Goal: Download file/media

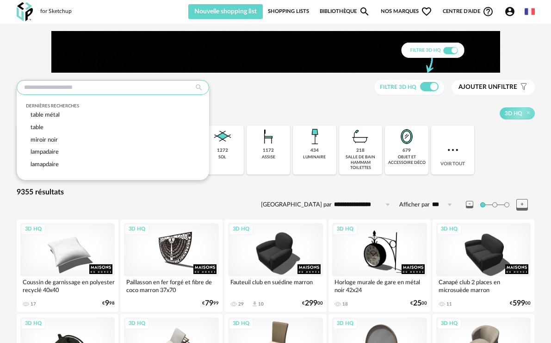
drag, startPoint x: 44, startPoint y: 82, endPoint x: 39, endPoint y: 85, distance: 6.2
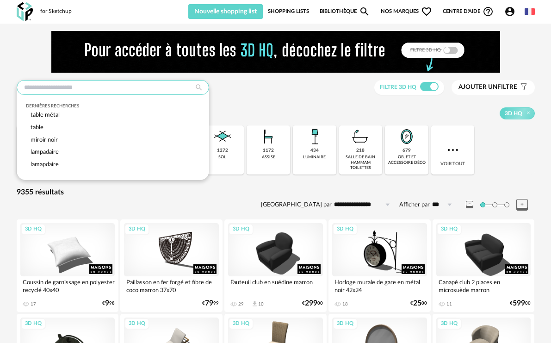
click at [44, 81] on input "text" at bounding box center [113, 87] width 193 height 15
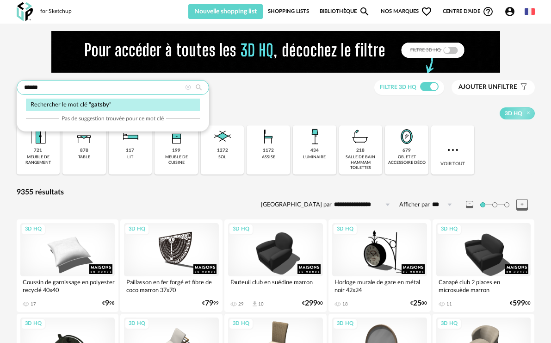
type input "******"
type input "**********"
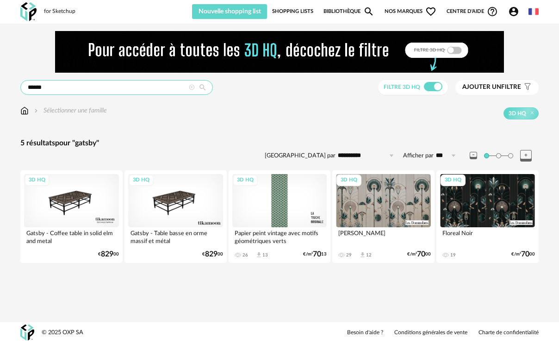
drag, startPoint x: 55, startPoint y: 90, endPoint x: -24, endPoint y: 78, distance: 80.1
click at [0, 78] on html "**********" at bounding box center [279, 171] width 559 height 343
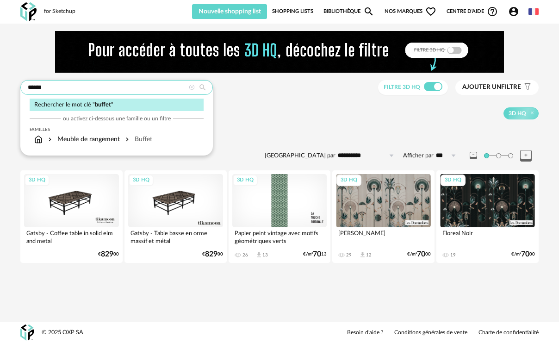
type input "******"
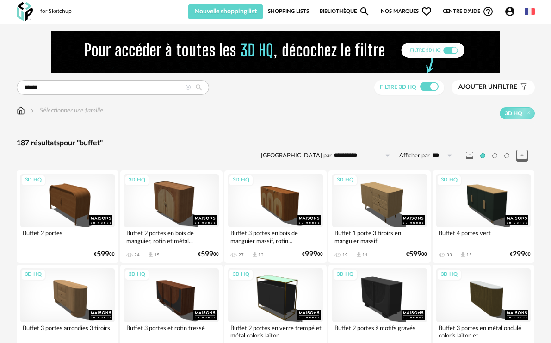
click at [492, 88] on span "Ajouter un" at bounding box center [478, 87] width 39 height 6
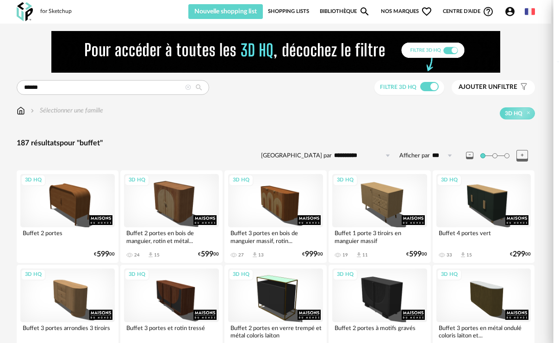
click at [428, 94] on div "Couleur" at bounding box center [470, 95] width 143 height 22
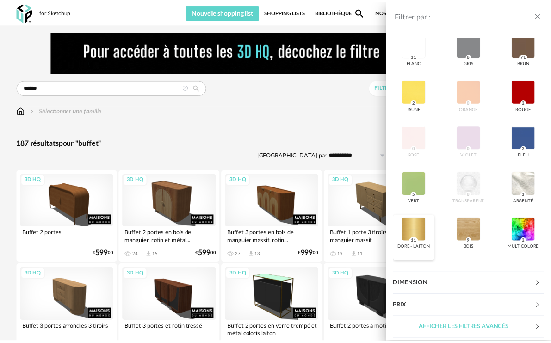
scroll to position [123, 0]
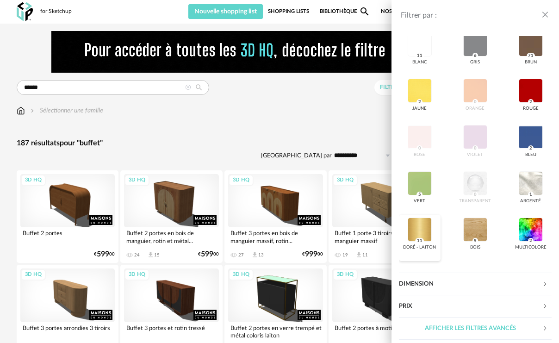
click at [417, 224] on div at bounding box center [420, 230] width 24 height 24
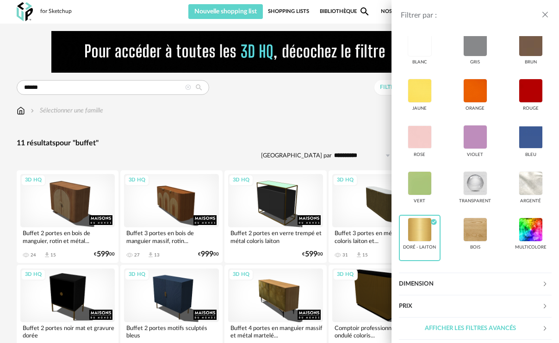
click at [546, 12] on icon "close drawer" at bounding box center [545, 14] width 9 height 9
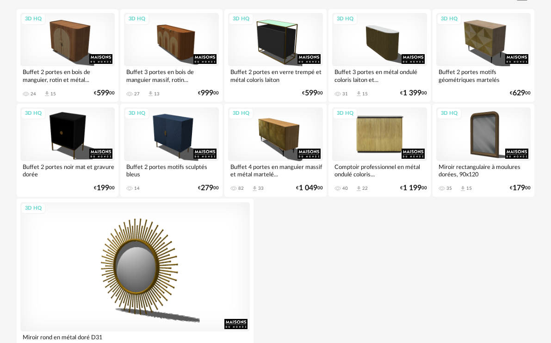
scroll to position [130, 0]
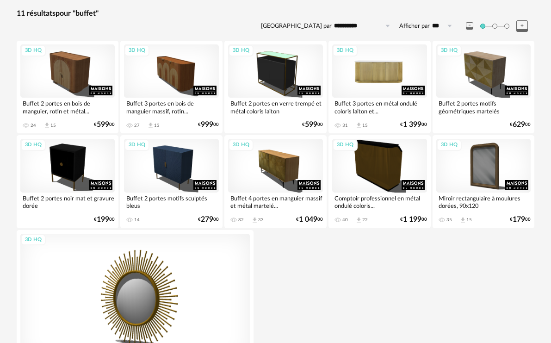
click at [378, 67] on div "3D HQ" at bounding box center [379, 70] width 95 height 53
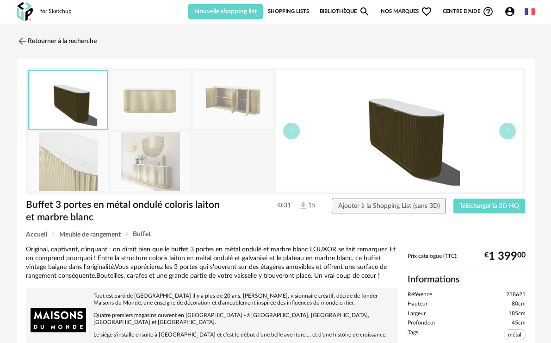
click at [146, 163] on img at bounding box center [151, 161] width 80 height 59
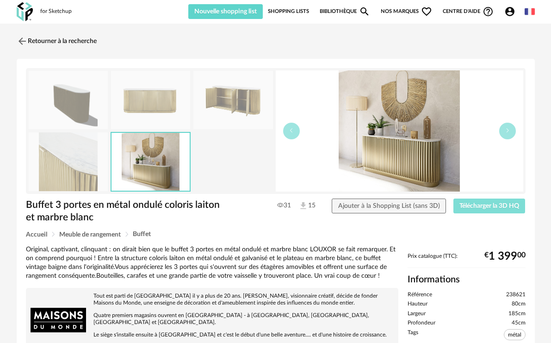
click at [490, 203] on span "Télécharger la 3D HQ" at bounding box center [490, 206] width 60 height 6
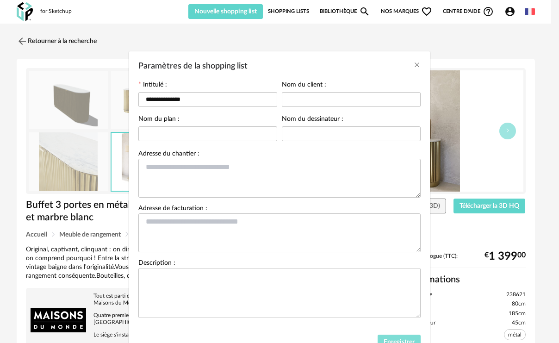
click at [396, 339] on span "Enregistrer" at bounding box center [399, 342] width 31 height 6
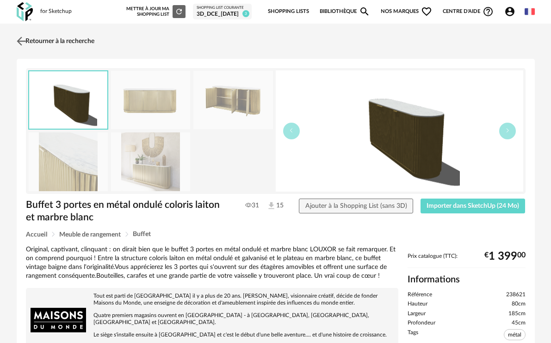
click at [59, 36] on link "Retourner à la recherche" at bounding box center [54, 41] width 80 height 20
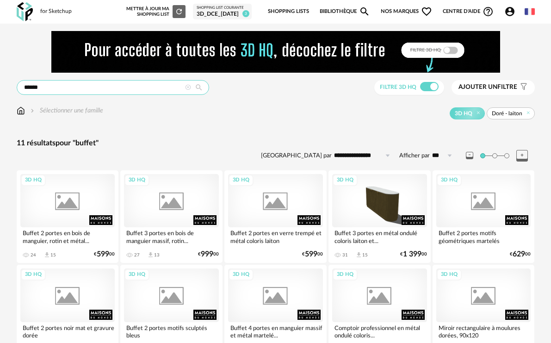
click at [83, 80] on input "******" at bounding box center [113, 87] width 193 height 15
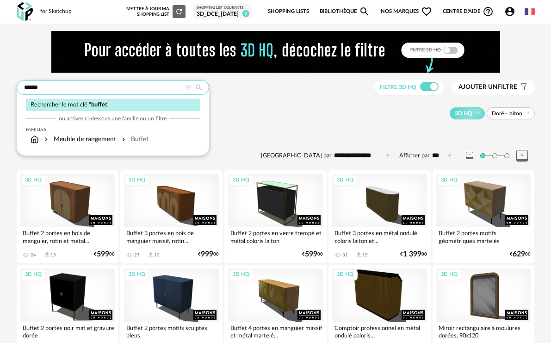
drag, startPoint x: 58, startPoint y: 91, endPoint x: 11, endPoint y: 86, distance: 48.0
click at [11, 86] on div "**********" at bounding box center [275, 288] width 533 height 514
type input "********"
type input "**********"
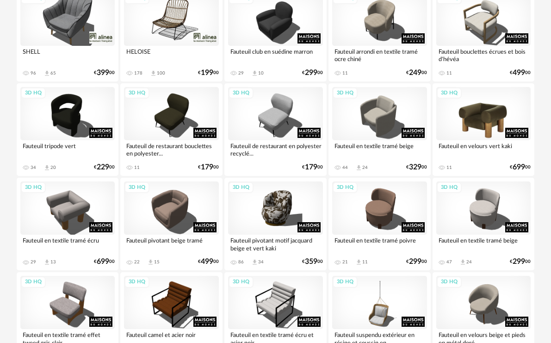
scroll to position [278, 0]
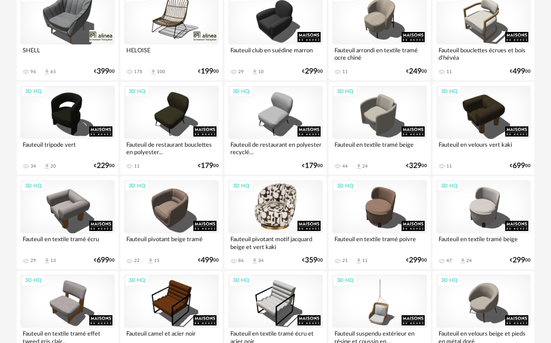
click at [282, 221] on div "3D HQ" at bounding box center [275, 206] width 95 height 53
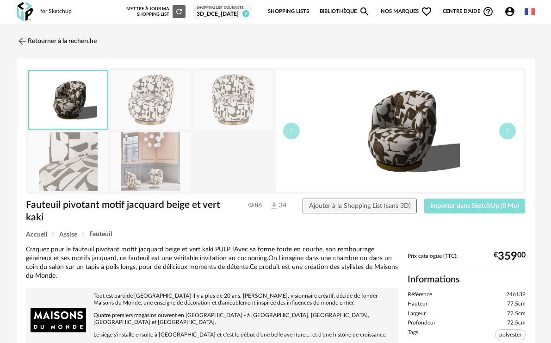
click at [476, 206] on span "Importer dans SketchUp (8 Mo)" at bounding box center [475, 206] width 89 height 6
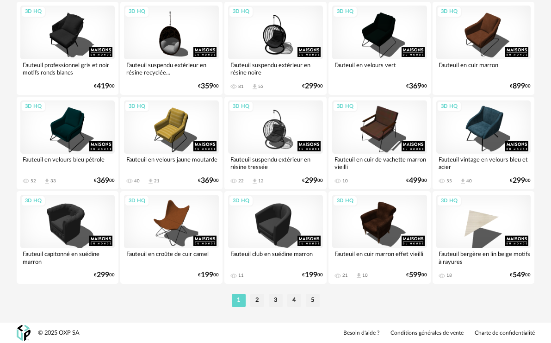
scroll to position [1776, 0]
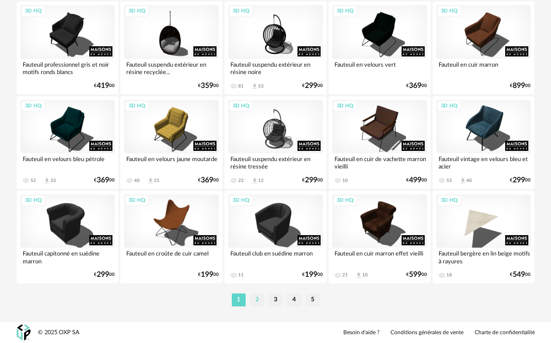
click at [259, 301] on li "2" at bounding box center [257, 300] width 14 height 13
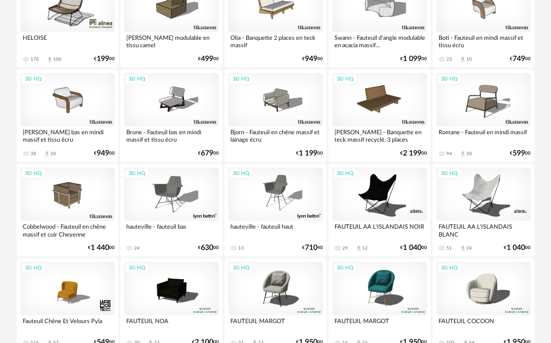
scroll to position [1267, 0]
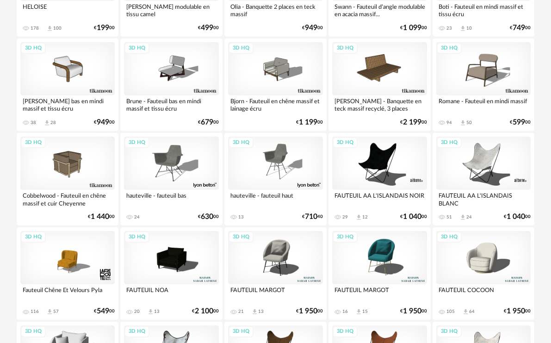
click at [385, 248] on div "3D HQ" at bounding box center [379, 257] width 95 height 53
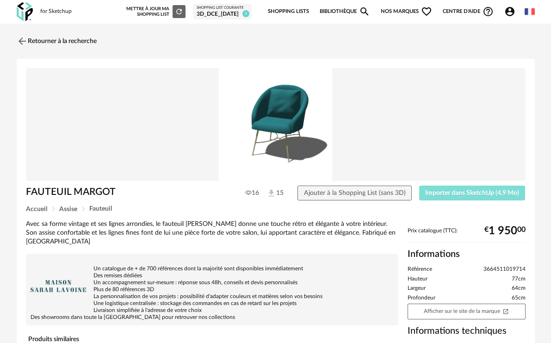
click at [455, 195] on span "Importer dans SketchUp (4,9 Mo)" at bounding box center [472, 193] width 94 height 6
click at [49, 48] on link "Retourner à la recherche" at bounding box center [57, 41] width 80 height 20
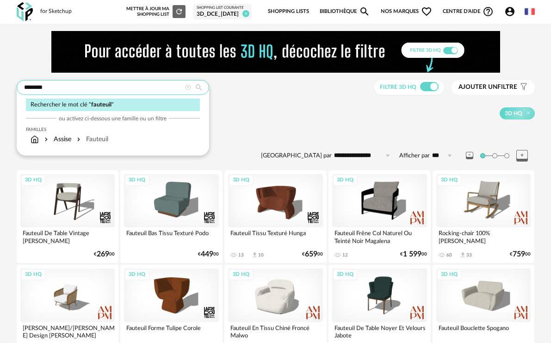
drag, startPoint x: 39, startPoint y: 90, endPoint x: -31, endPoint y: 88, distance: 70.9
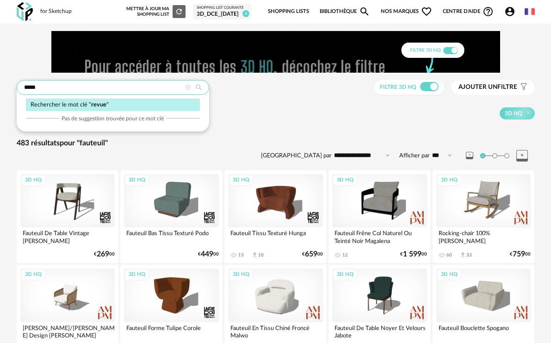
type input "*****"
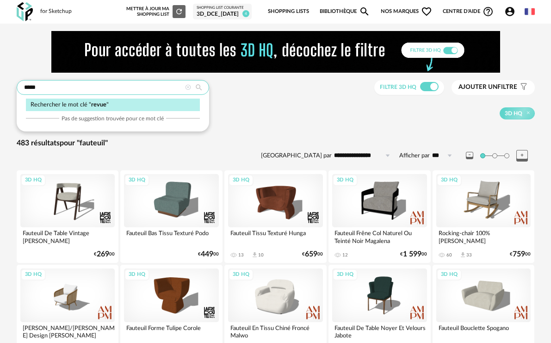
type input "**********"
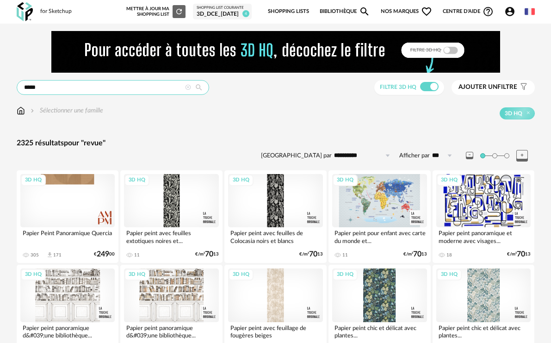
click at [25, 88] on input "*****" at bounding box center [113, 87] width 193 height 15
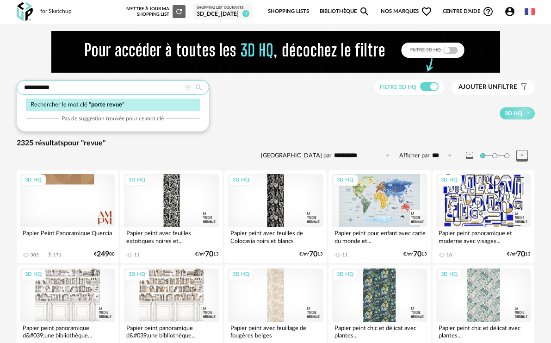
type input "**********"
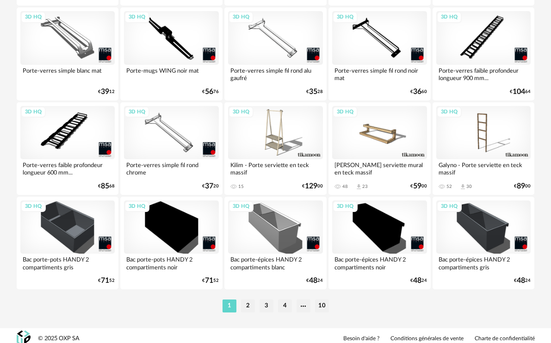
scroll to position [1776, 0]
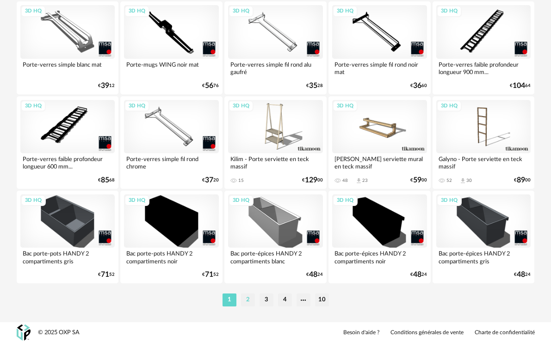
click at [244, 305] on li "2" at bounding box center [248, 300] width 14 height 13
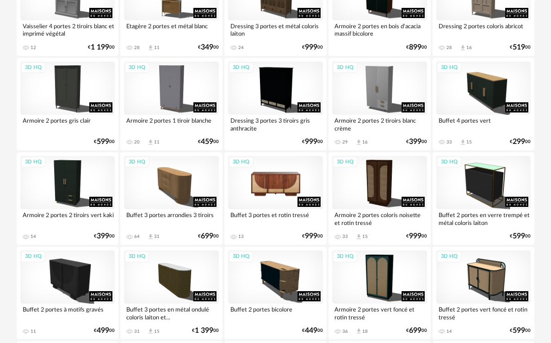
scroll to position [1174, 0]
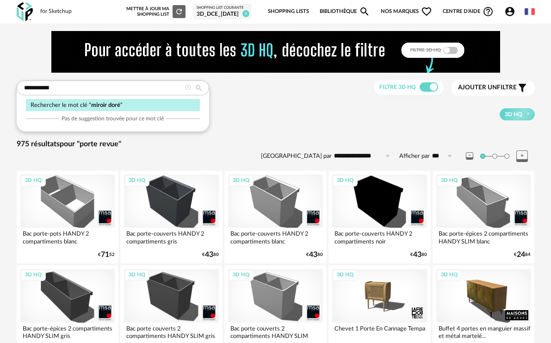
type input "**********"
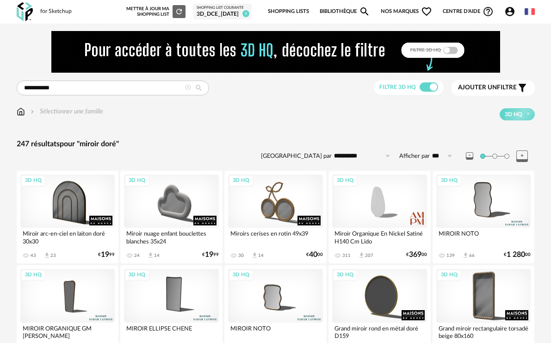
click at [487, 91] on span "Ajouter un filtre" at bounding box center [487, 88] width 59 height 8
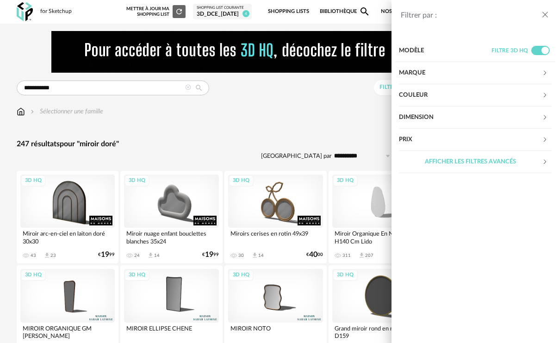
click at [448, 96] on div "Couleur" at bounding box center [470, 95] width 143 height 22
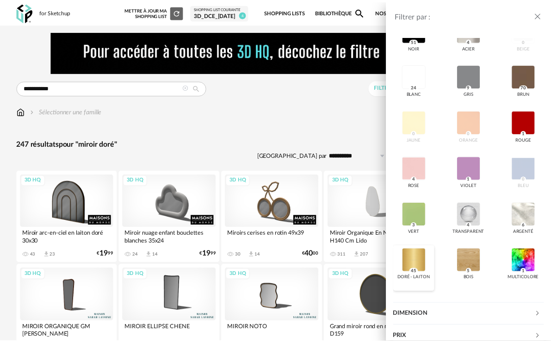
scroll to position [93, 0]
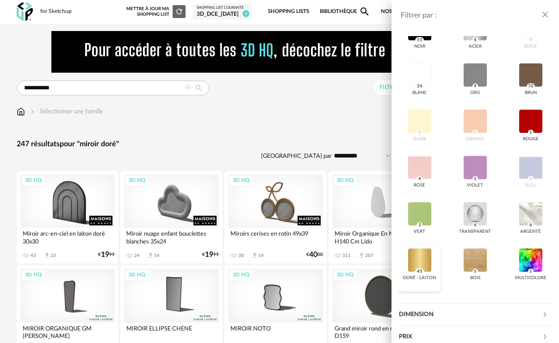
click at [428, 258] on div at bounding box center [420, 260] width 24 height 24
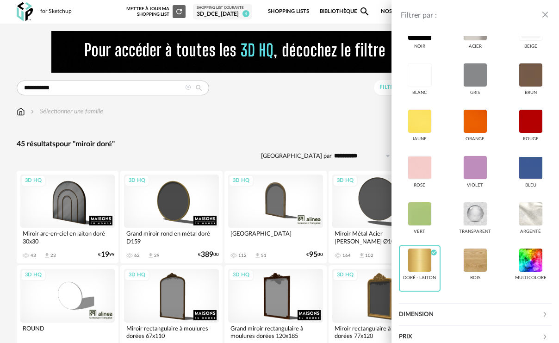
click at [303, 144] on div "Filtrer par : Modèle Filtre 3D HQ Marque &tradition 0 101 Copenhagen 0 366 Conc…" at bounding box center [279, 171] width 559 height 343
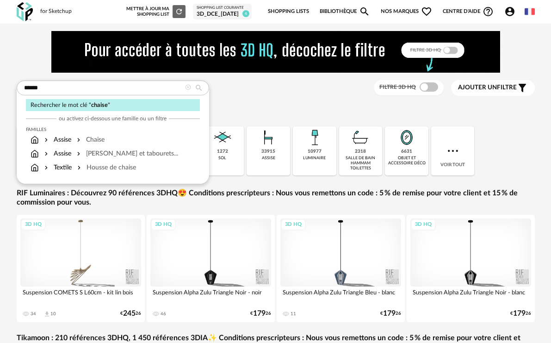
type input "******"
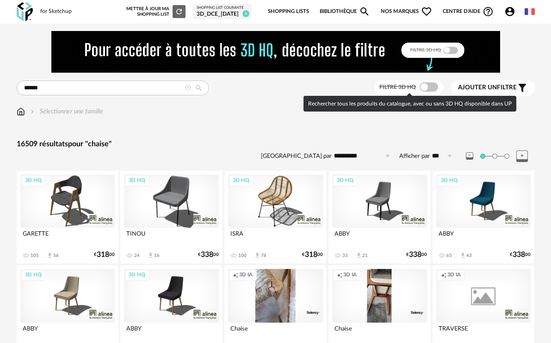
click at [429, 88] on span at bounding box center [429, 86] width 19 height 9
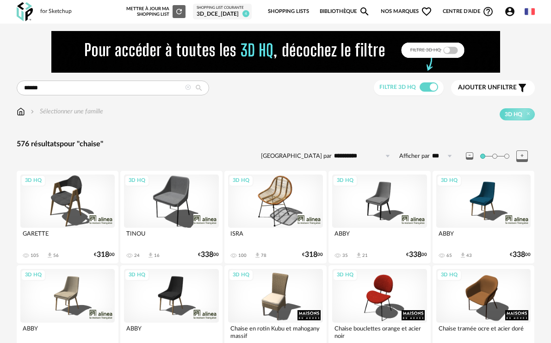
click at [493, 86] on span "Ajouter un" at bounding box center [477, 87] width 39 height 6
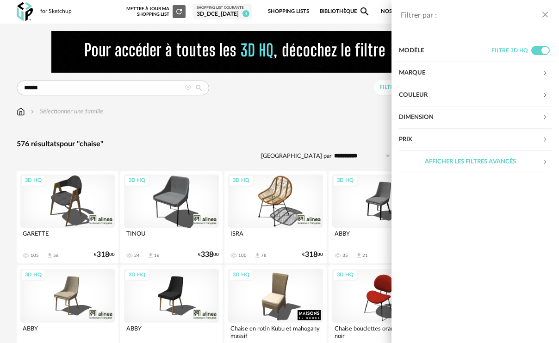
click at [419, 85] on div "Couleur" at bounding box center [470, 95] width 143 height 22
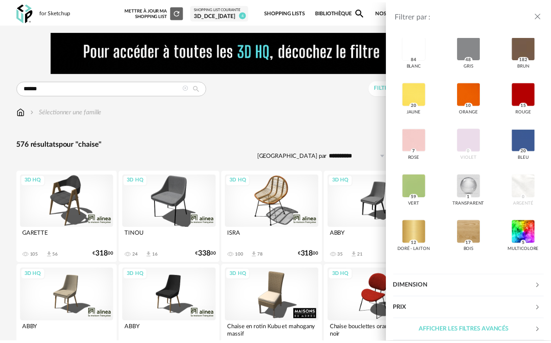
scroll to position [123, 0]
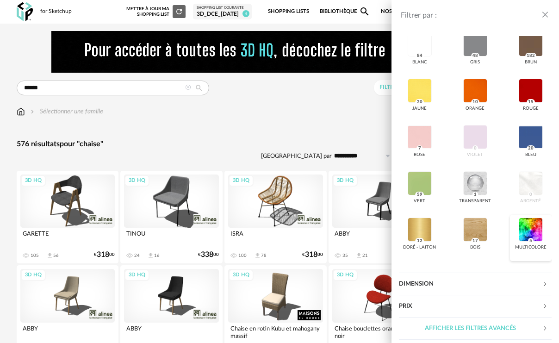
click at [523, 227] on div at bounding box center [531, 230] width 24 height 24
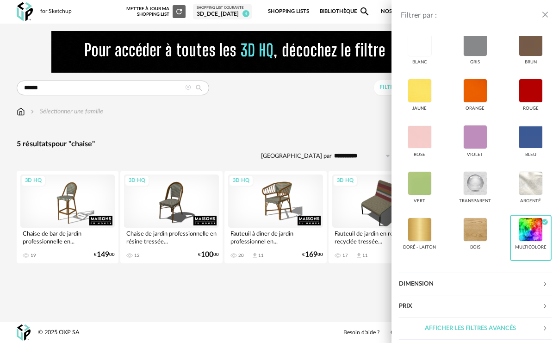
click at [272, 116] on div "Filtrer par : Modèle Filtre 3D HQ Marque &tradition 0 101 Copenhagen 0 366 Conc…" at bounding box center [279, 171] width 559 height 343
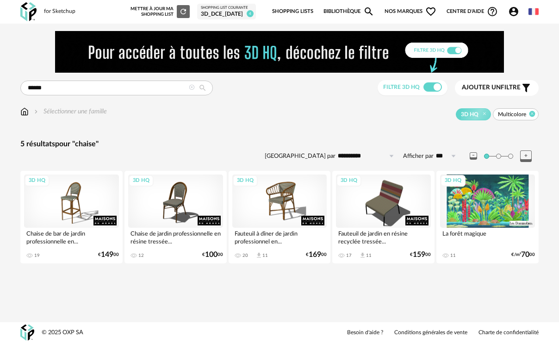
click at [531, 114] on icon at bounding box center [533, 114] width 6 height 6
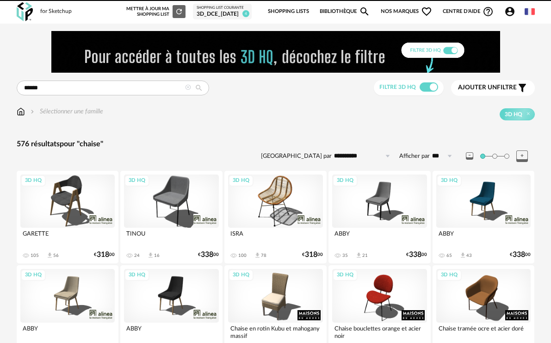
click at [498, 88] on span "Ajouter un filtre" at bounding box center [487, 88] width 59 height 8
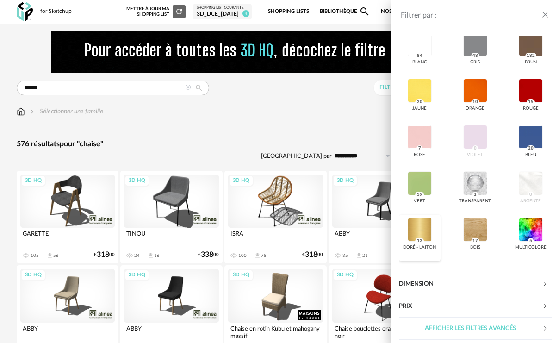
click at [418, 225] on div at bounding box center [420, 230] width 24 height 24
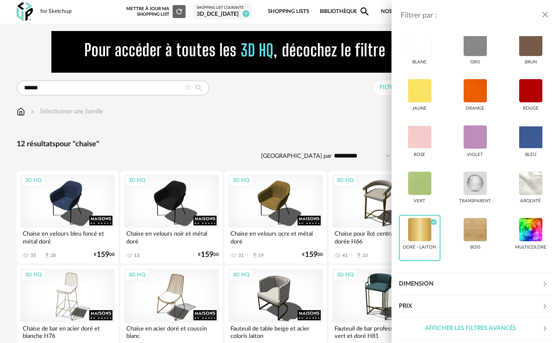
click at [326, 125] on div "Filtrer par : Modèle Filtre 3D HQ Marque &tradition 0 101 Copenhagen 0 366 Conc…" at bounding box center [279, 171] width 559 height 343
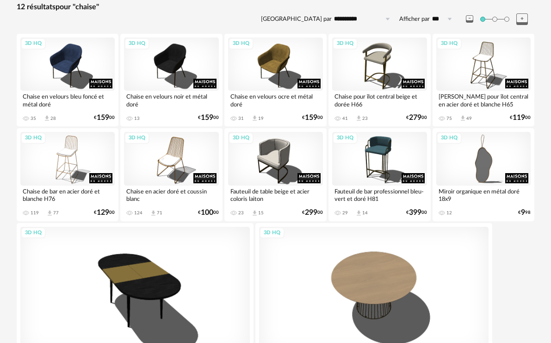
scroll to position [139, 0]
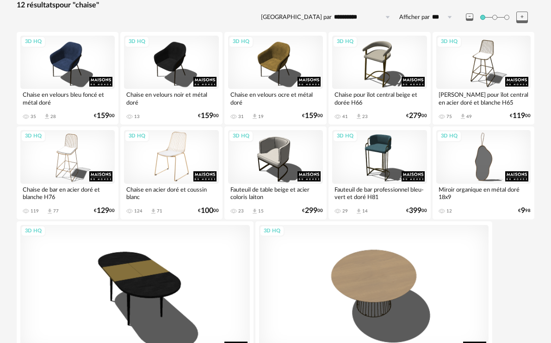
click at [179, 150] on div "3D HQ" at bounding box center [171, 156] width 95 height 53
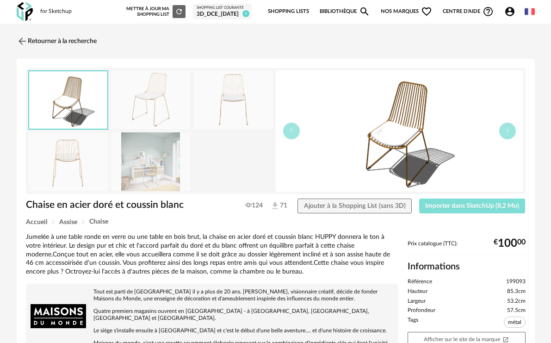
click at [463, 207] on span "Importer dans SketchUp (8,2 Mo)" at bounding box center [472, 206] width 94 height 6
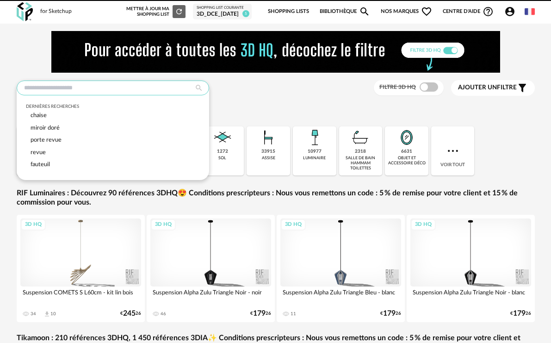
click at [63, 91] on input "text" at bounding box center [113, 88] width 193 height 15
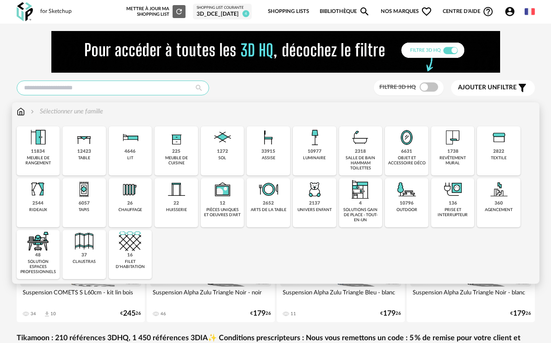
click at [64, 82] on input "text" at bounding box center [113, 88] width 193 height 15
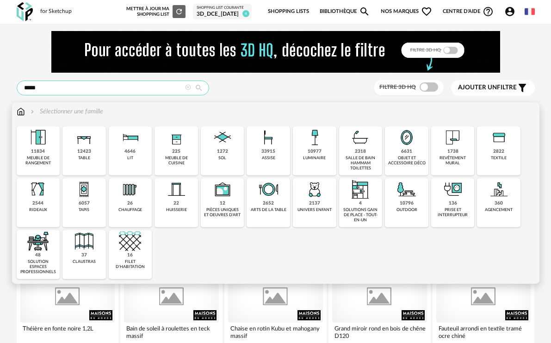
type input "*****"
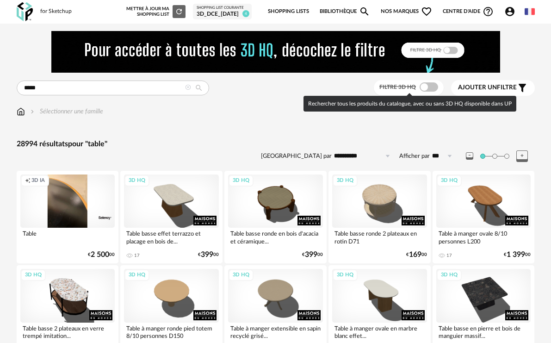
click at [428, 88] on span at bounding box center [429, 86] width 19 height 9
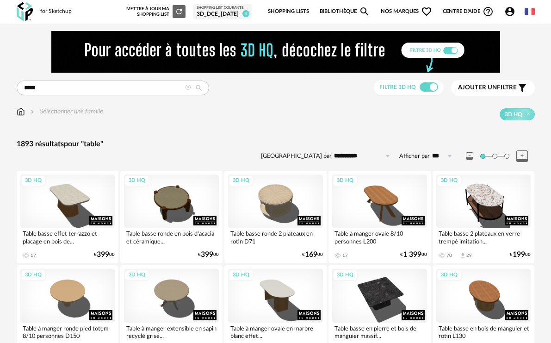
click at [496, 89] on span "Ajouter un" at bounding box center [477, 87] width 39 height 6
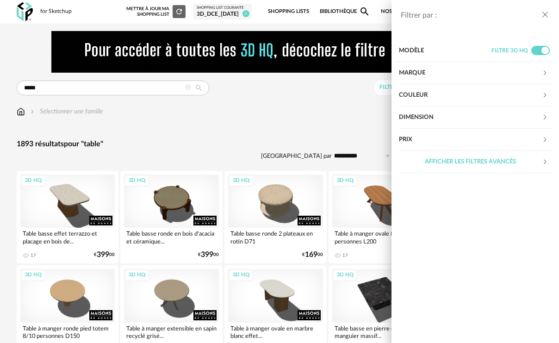
click at [425, 90] on div "Couleur" at bounding box center [470, 95] width 143 height 22
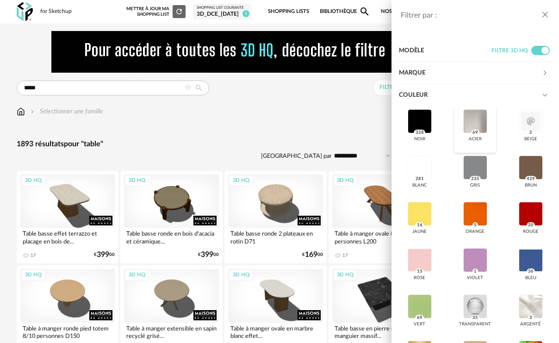
click at [464, 128] on div at bounding box center [475, 121] width 24 height 24
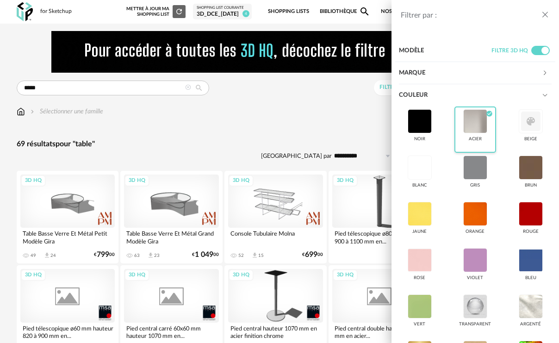
click at [470, 121] on div at bounding box center [475, 121] width 24 height 24
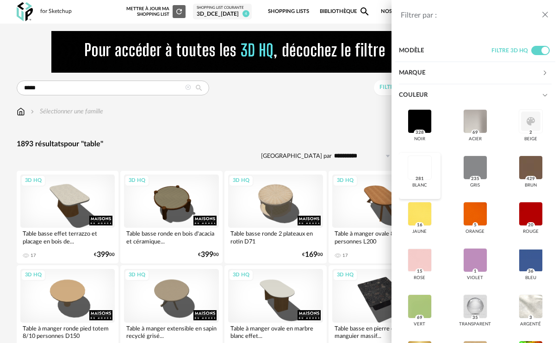
click at [425, 169] on div at bounding box center [420, 168] width 24 height 24
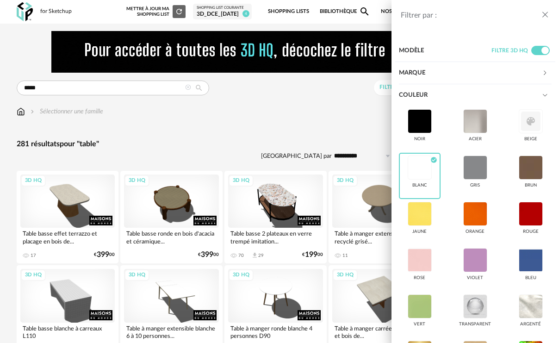
click at [547, 13] on icon "close drawer" at bounding box center [545, 14] width 9 height 9
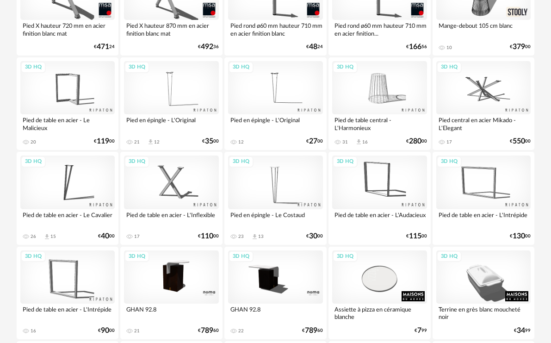
scroll to position [1620, 0]
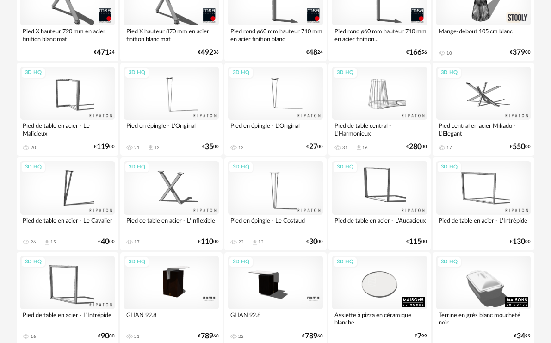
click at [75, 281] on div "3D HQ" at bounding box center [67, 282] width 95 height 53
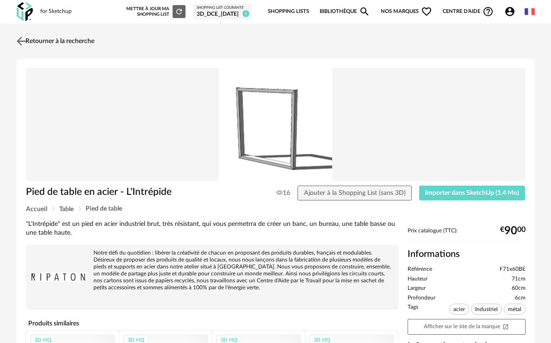
click at [66, 41] on link "Retourner à la recherche" at bounding box center [54, 41] width 80 height 20
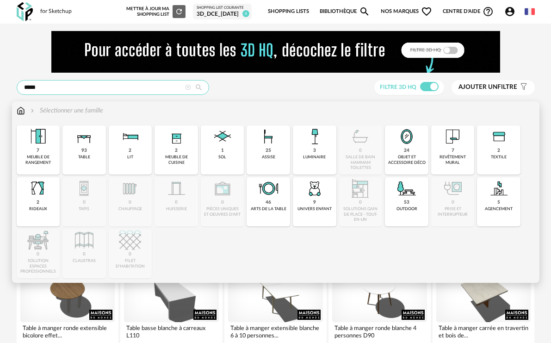
drag, startPoint x: -29, startPoint y: 91, endPoint x: -38, endPoint y: 91, distance: 9.3
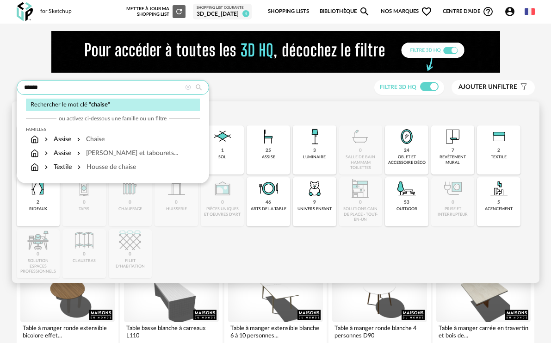
type input "******"
type input "**********"
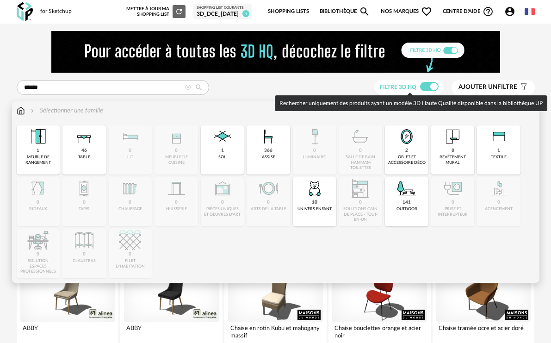
click at [470, 85] on span "Ajouter un" at bounding box center [478, 87] width 39 height 6
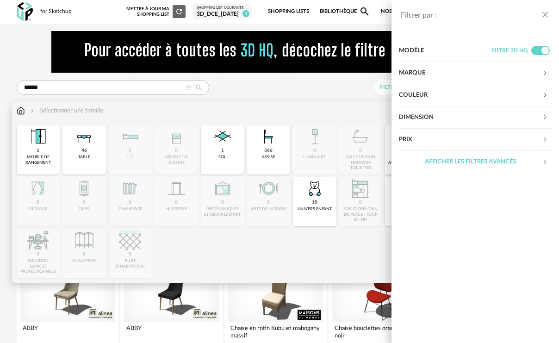
click at [428, 89] on div "Couleur" at bounding box center [470, 95] width 143 height 22
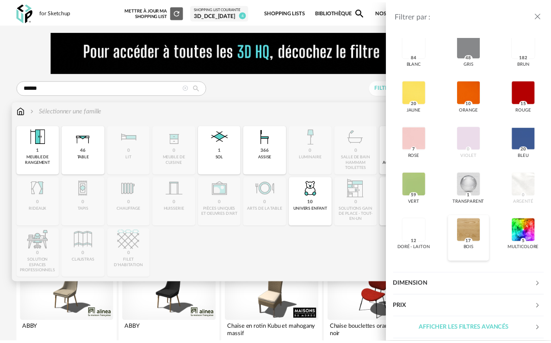
scroll to position [123, 0]
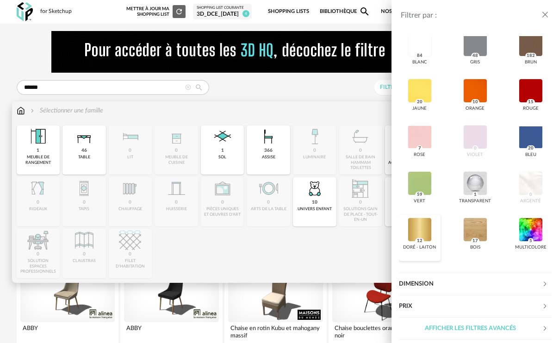
click at [426, 231] on div at bounding box center [420, 230] width 24 height 24
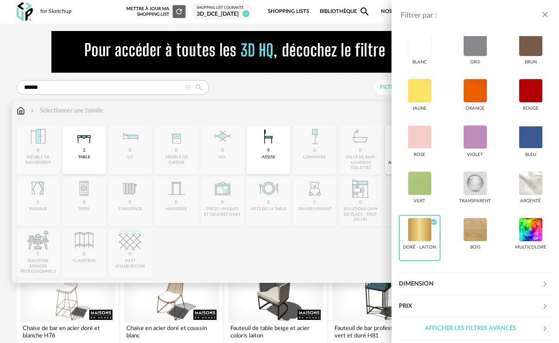
click at [547, 15] on icon "close drawer" at bounding box center [545, 14] width 9 height 9
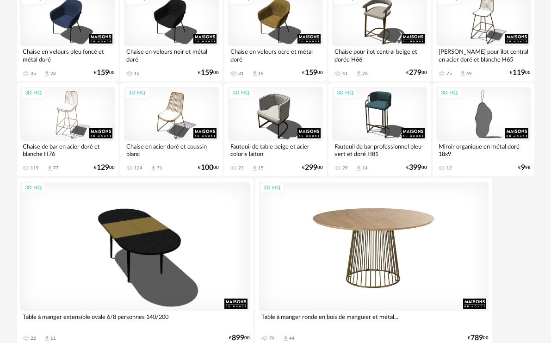
scroll to position [185, 0]
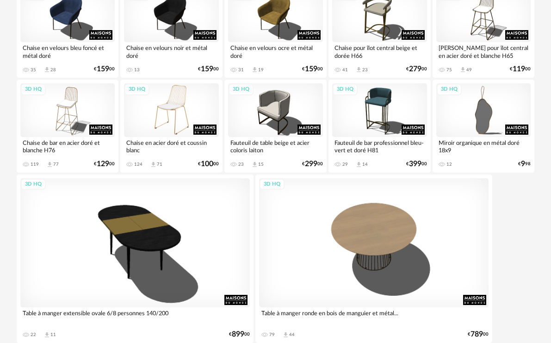
click at [166, 126] on div "3D HQ" at bounding box center [171, 109] width 95 height 53
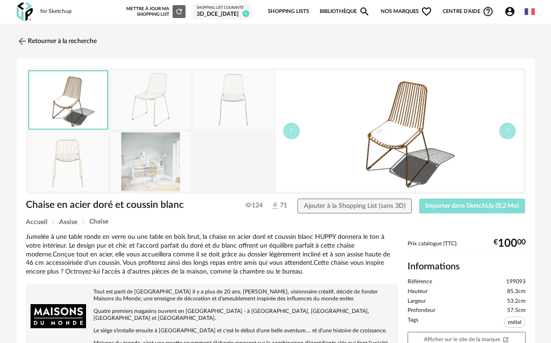
click at [444, 204] on span "Importer dans SketchUp (8,2 Mo)" at bounding box center [472, 206] width 94 height 6
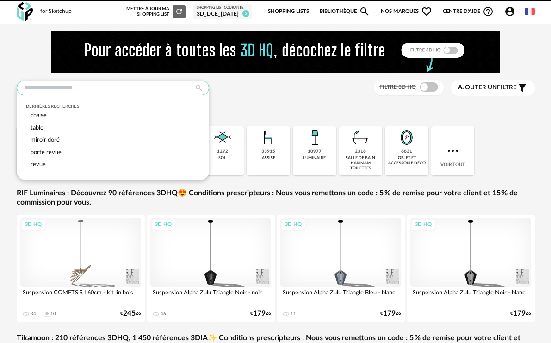
click at [60, 90] on input "text" at bounding box center [113, 88] width 193 height 15
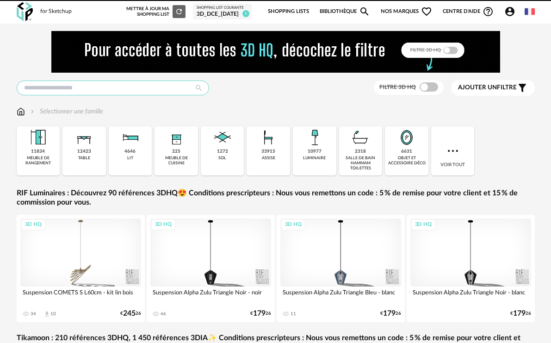
click at [67, 95] on div at bounding box center [113, 88] width 193 height 15
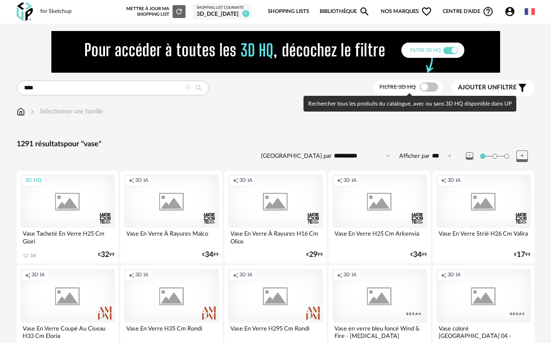
click at [431, 89] on span at bounding box center [429, 86] width 19 height 9
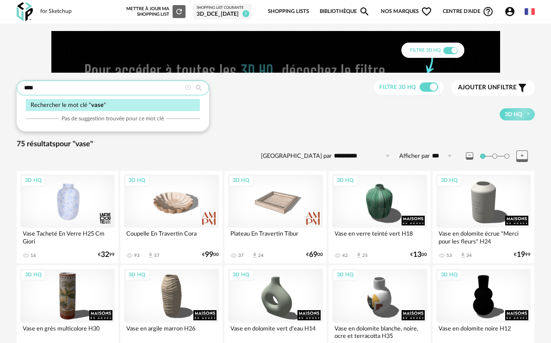
drag, startPoint x: -8, startPoint y: 89, endPoint x: -41, endPoint y: 79, distance: 34.4
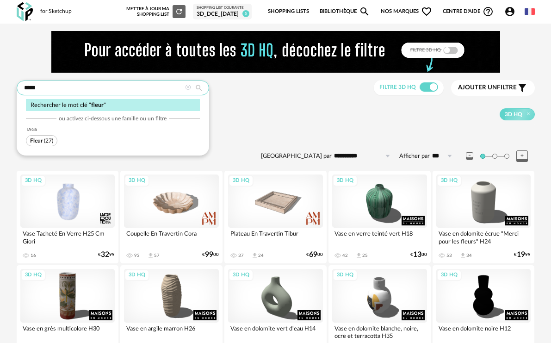
type input "*****"
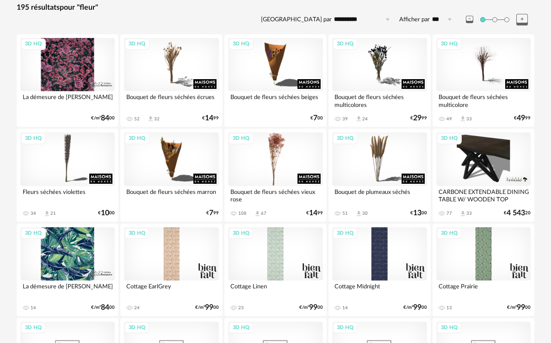
scroll to position [139, 0]
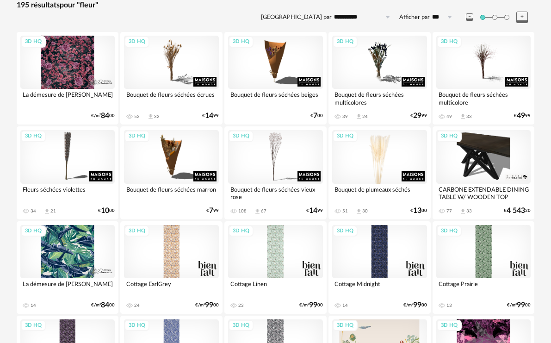
click at [366, 160] on div "3D HQ" at bounding box center [379, 156] width 95 height 53
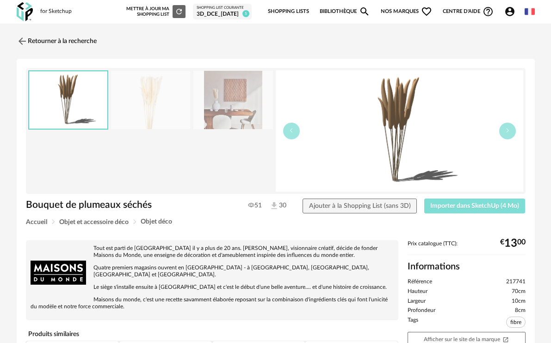
click at [464, 210] on button "Importer dans SketchUp (4 Mo)" at bounding box center [475, 206] width 101 height 15
click at [19, 40] on img at bounding box center [20, 40] width 13 height 13
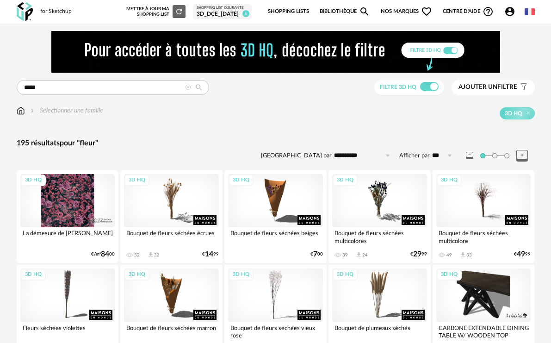
scroll to position [139, 0]
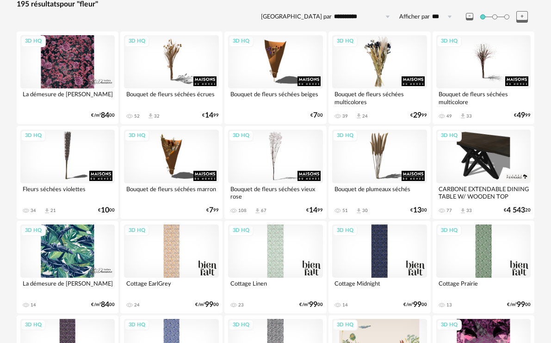
click at [377, 71] on div "3D HQ" at bounding box center [379, 61] width 95 height 53
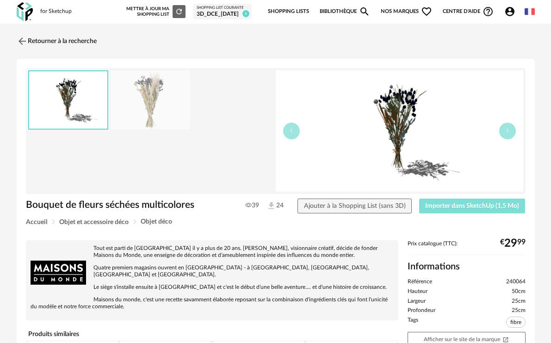
click at [456, 201] on button "Importer dans SketchUp (1,5 Mo)" at bounding box center [472, 206] width 106 height 15
